Goal: Information Seeking & Learning: Find specific fact

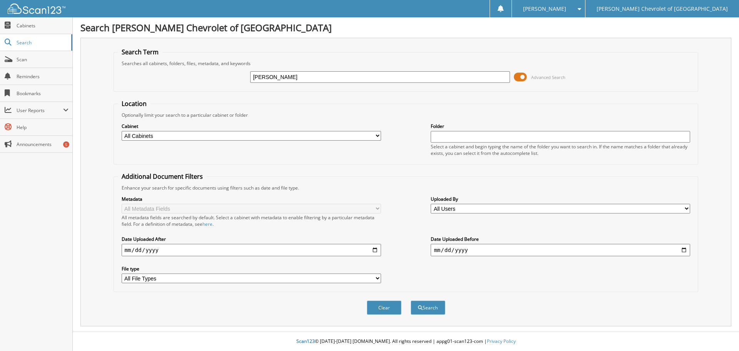
type input "[PERSON_NAME]"
click at [411, 300] on button "Search" at bounding box center [428, 307] width 35 height 14
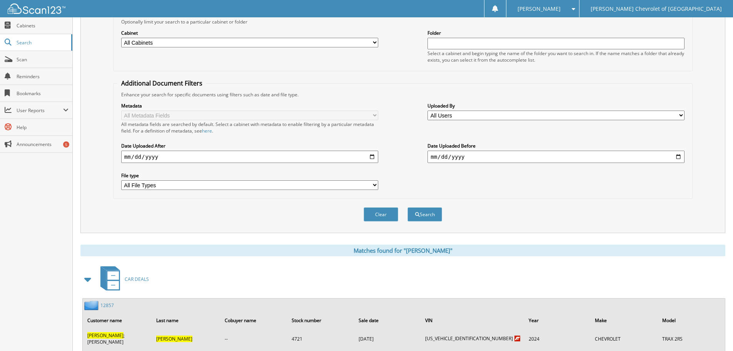
scroll to position [192, 0]
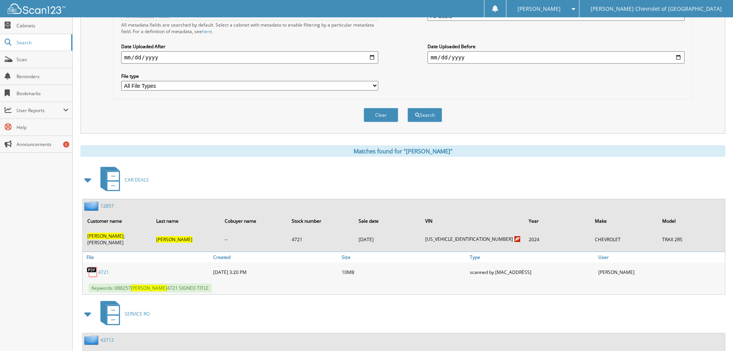
click at [104, 269] on link "4721" at bounding box center [103, 272] width 11 height 7
